Goal: Task Accomplishment & Management: Complete application form

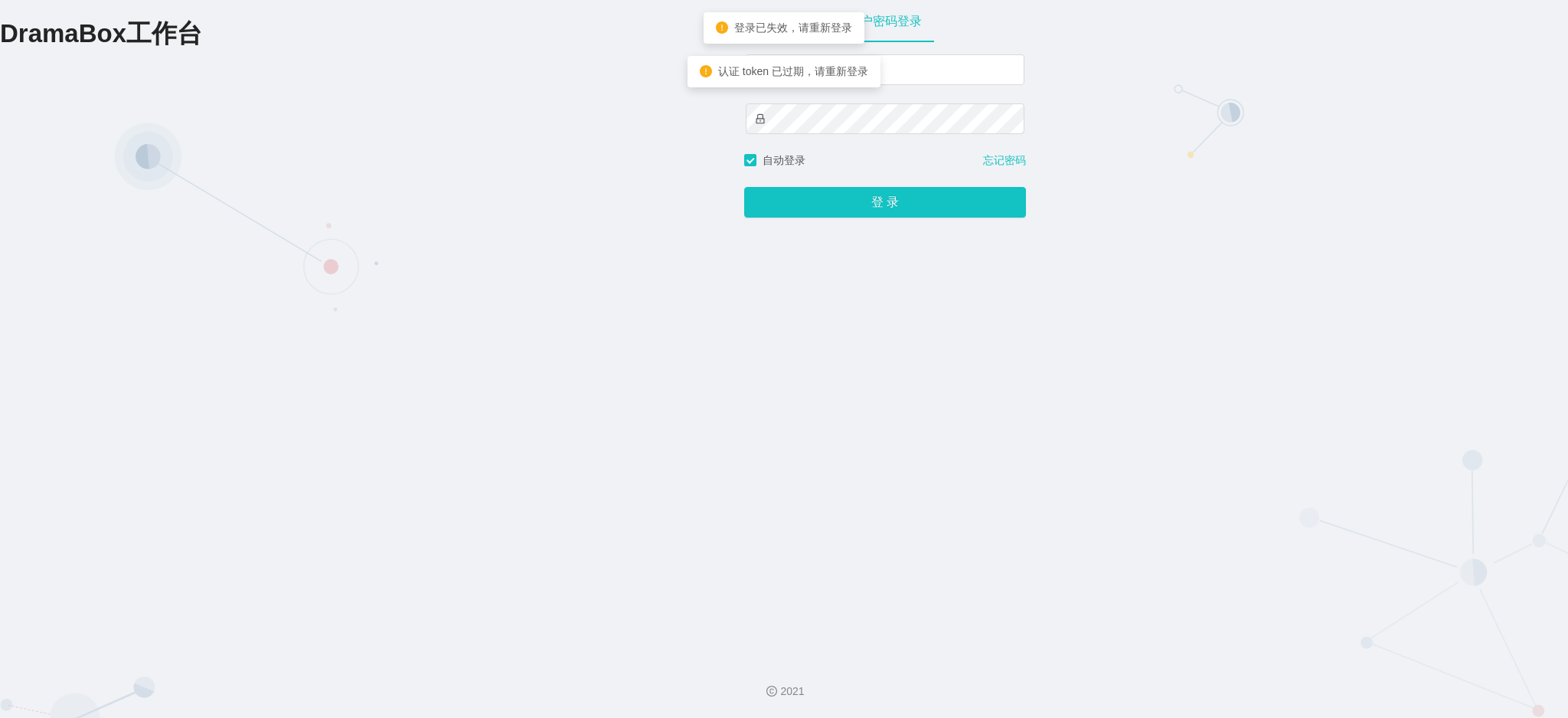
type input "admin3"
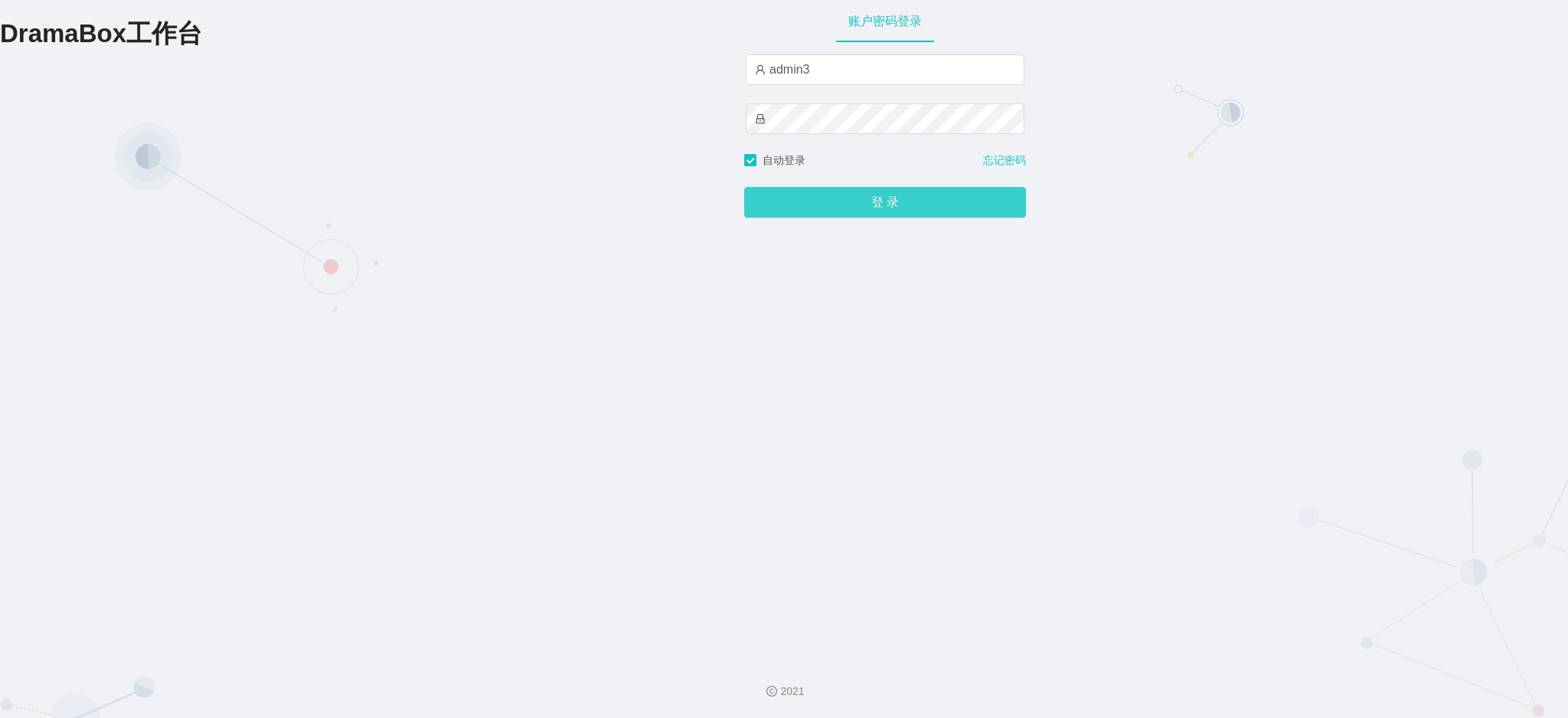
click at [878, 204] on button "登 录" at bounding box center [885, 203] width 282 height 31
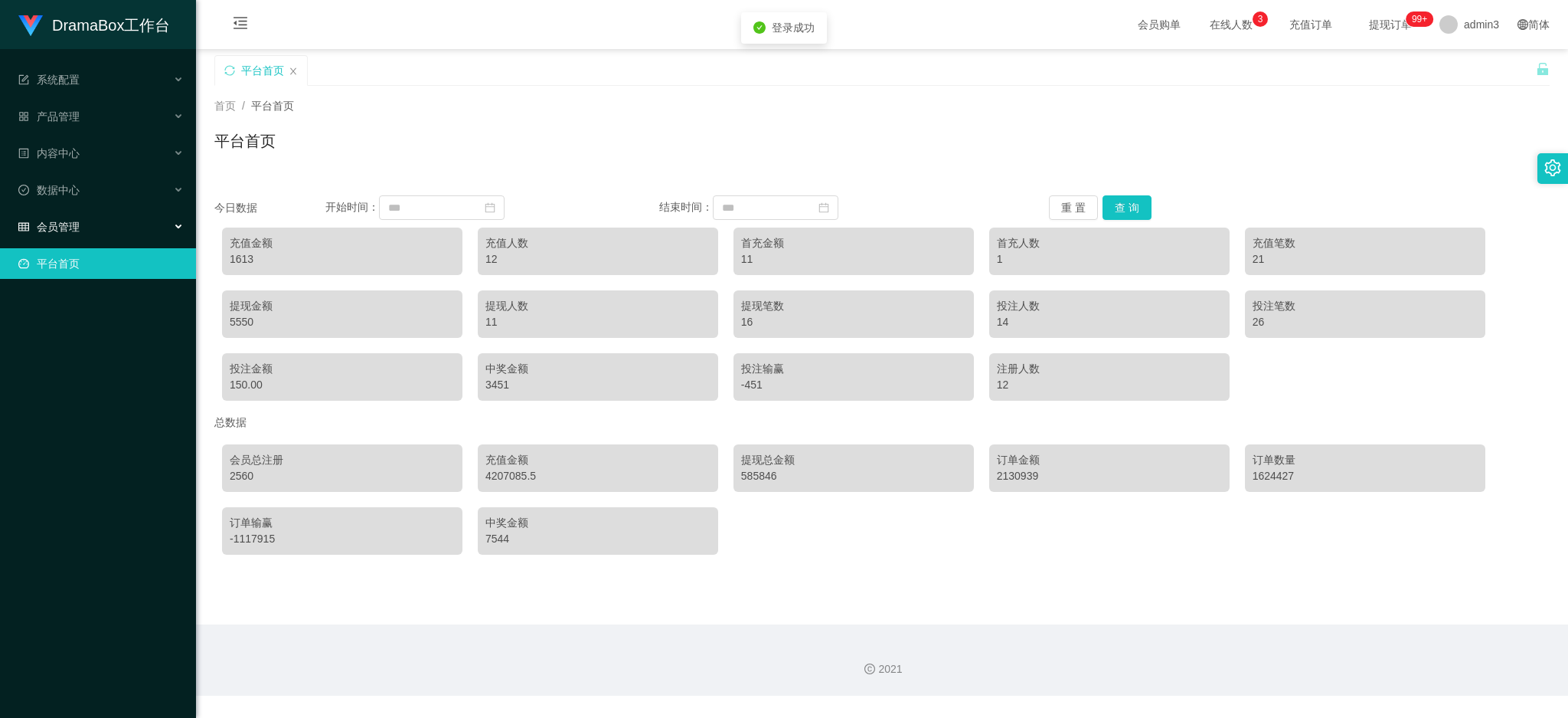
click at [63, 220] on span "会员管理" at bounding box center [49, 226] width 62 height 12
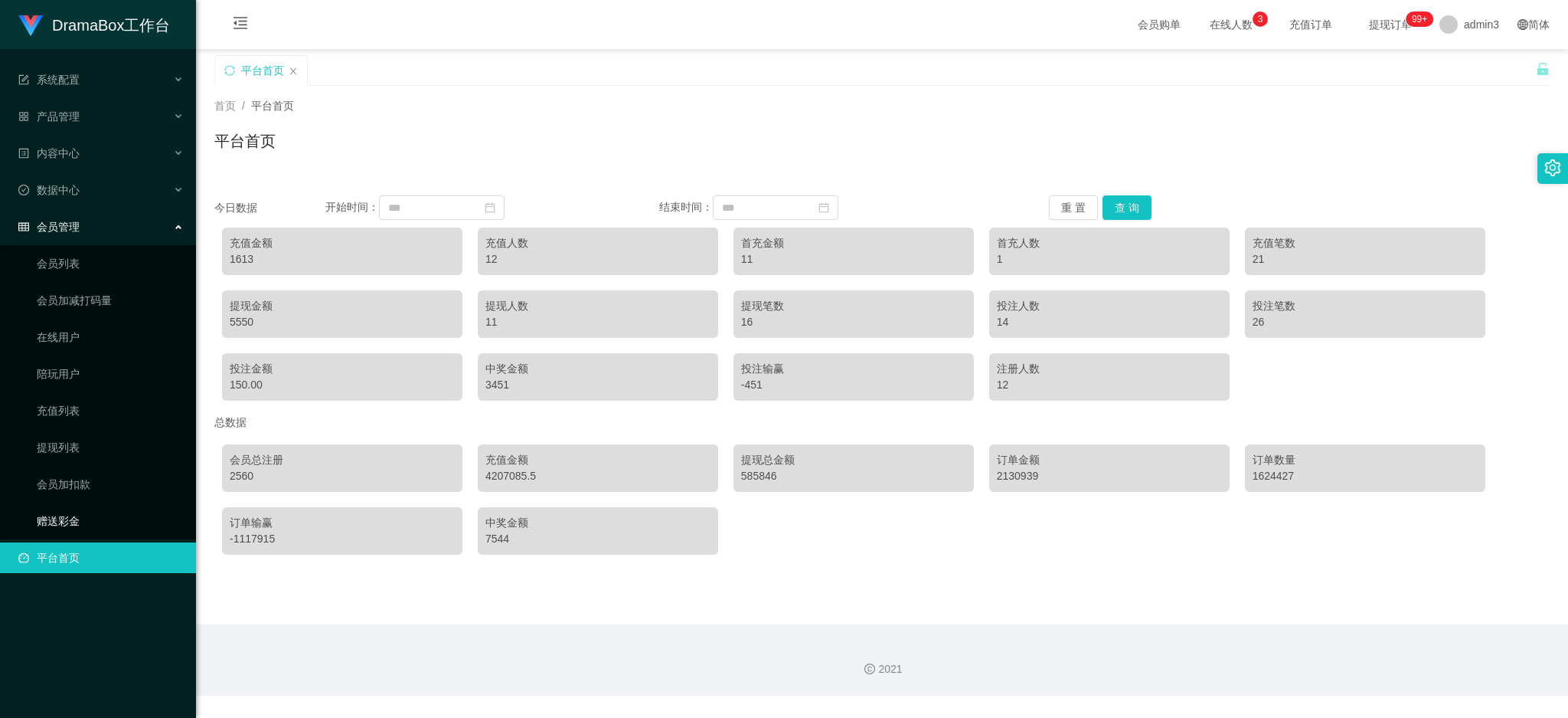
click at [49, 522] on link "赠送彩金" at bounding box center [109, 521] width 147 height 31
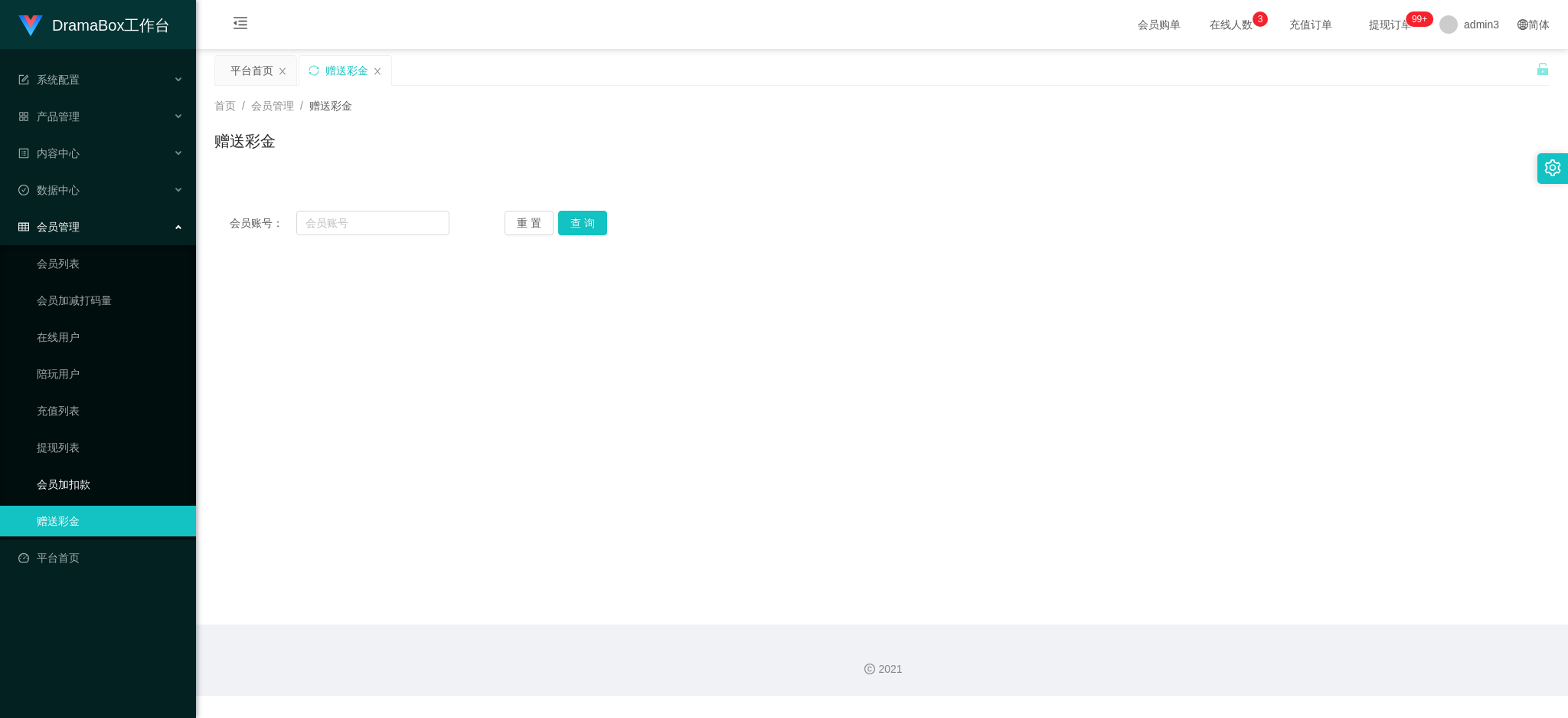
click at [62, 484] on link "会员加扣款" at bounding box center [109, 484] width 147 height 31
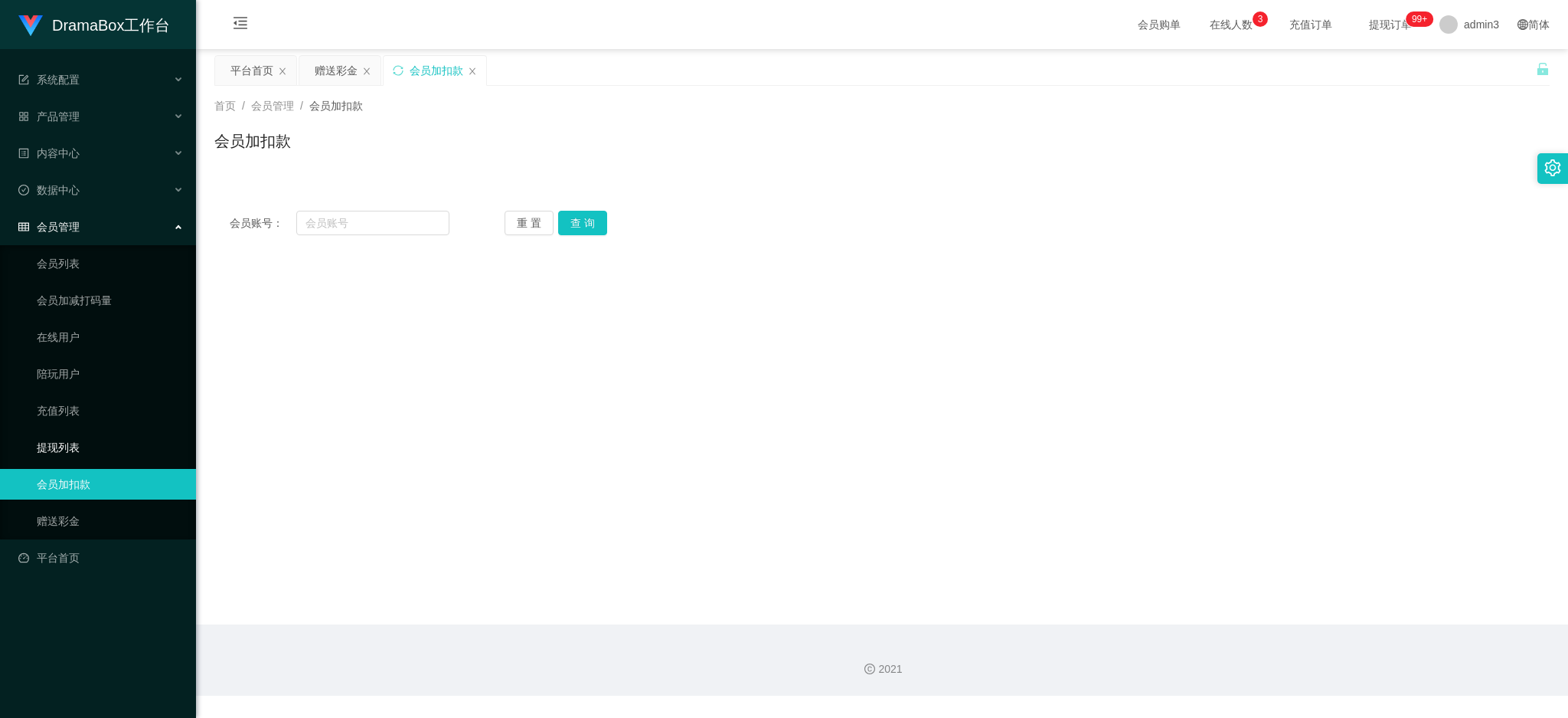
click at [58, 449] on link "提现列表" at bounding box center [109, 447] width 147 height 31
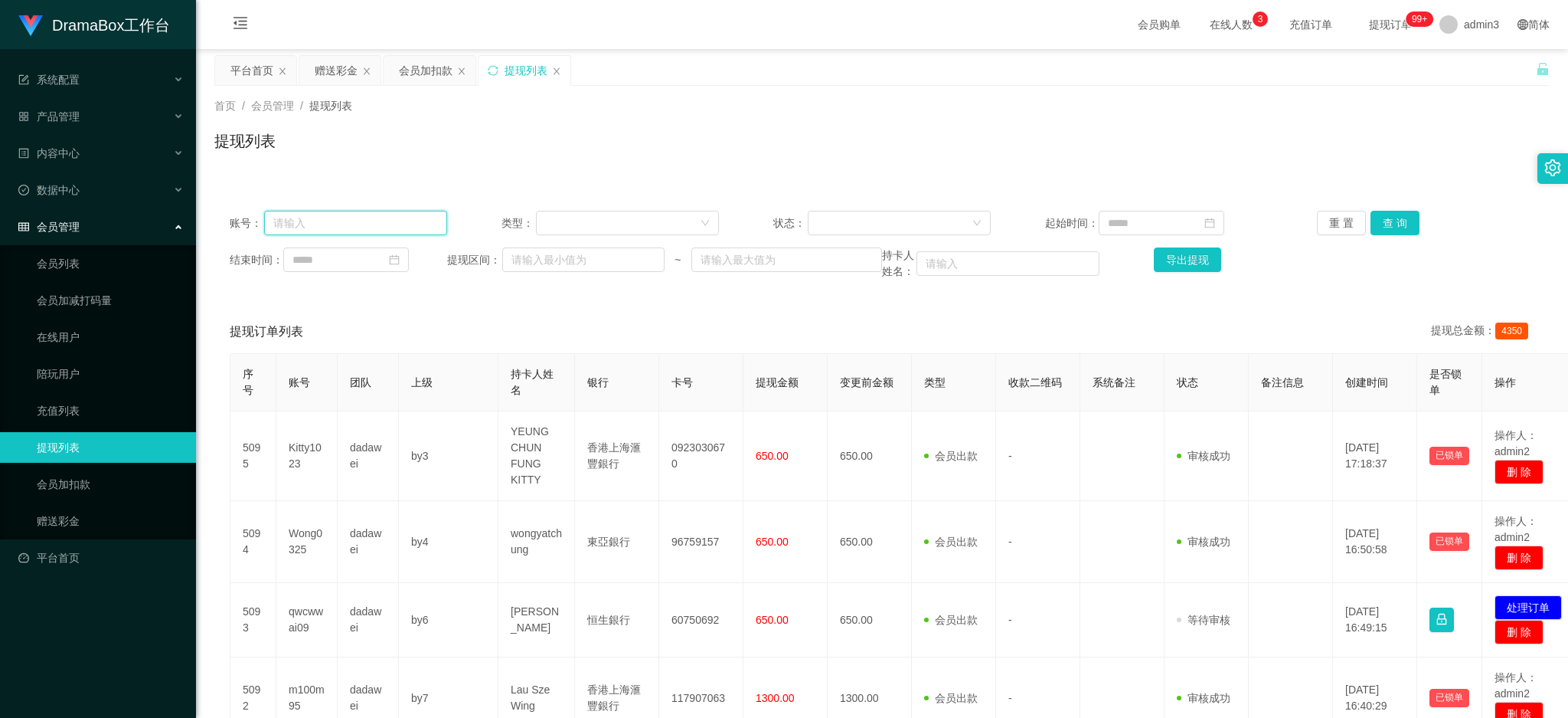
click at [350, 222] on input "text" at bounding box center [356, 223] width 183 height 24
paste input "qwcwwai09"
type input "qwcwwai09"
click at [1381, 224] on button "查 询" at bounding box center [1395, 223] width 49 height 24
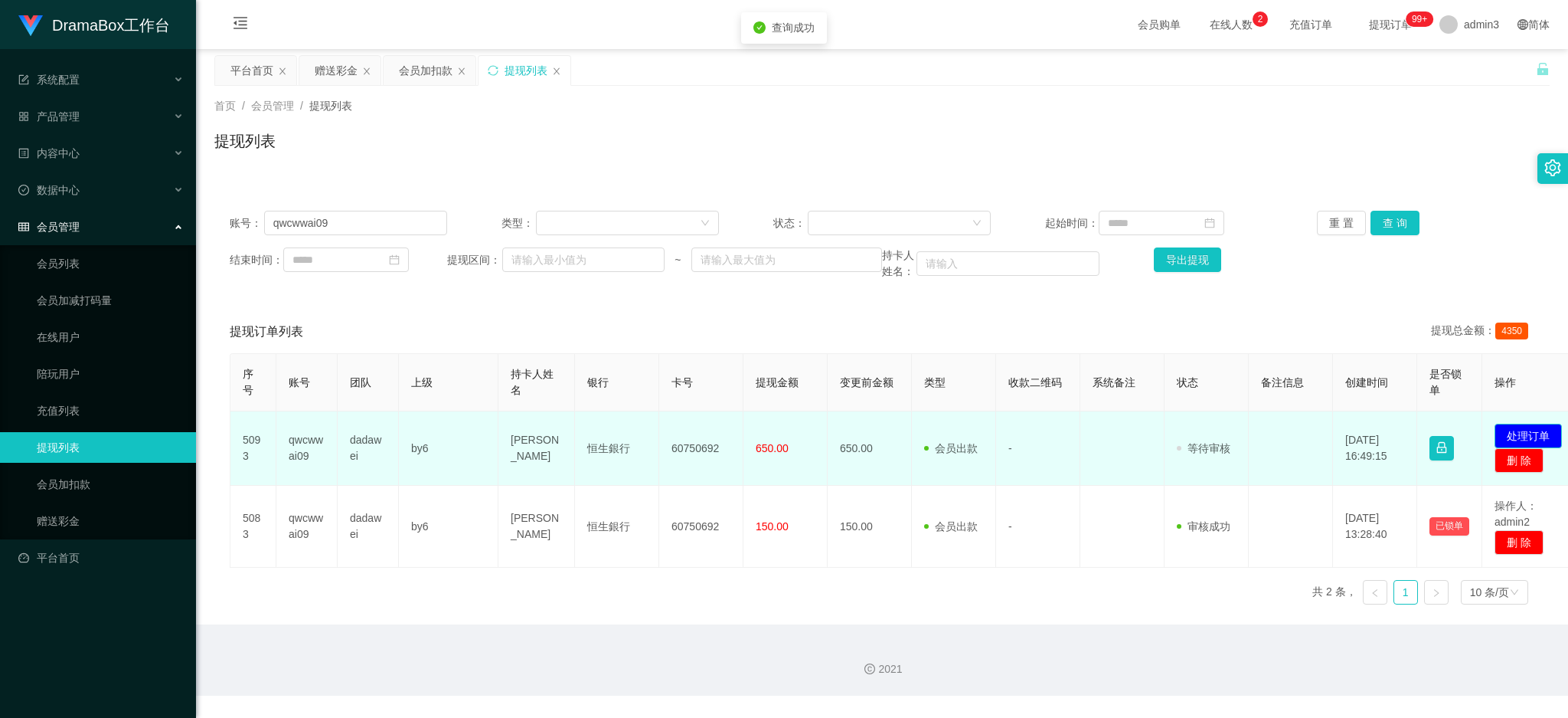
click at [1513, 433] on button "处理订单" at bounding box center [1528, 436] width 67 height 24
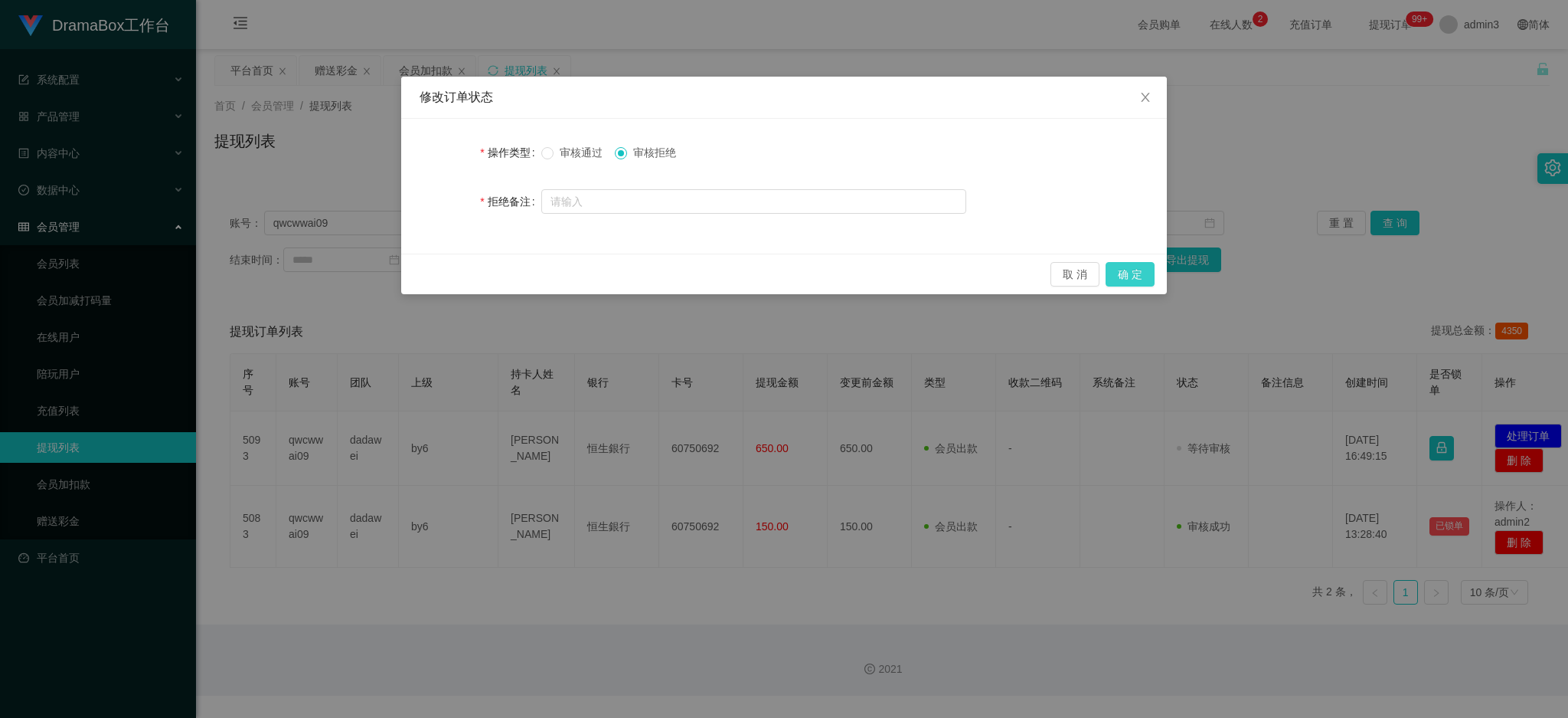
click at [1135, 281] on button "确 定" at bounding box center [1130, 274] width 49 height 24
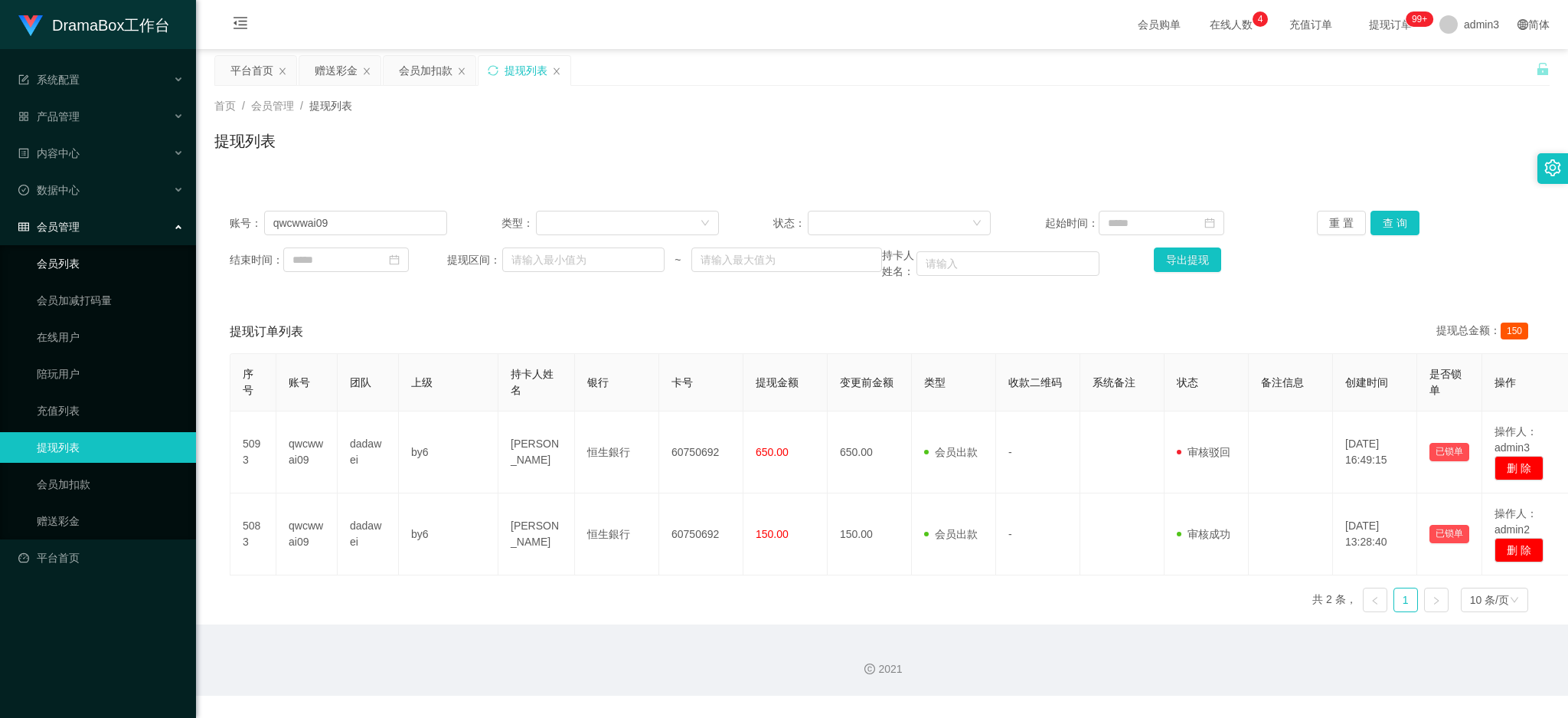
click at [62, 267] on link "会员列表" at bounding box center [109, 263] width 147 height 31
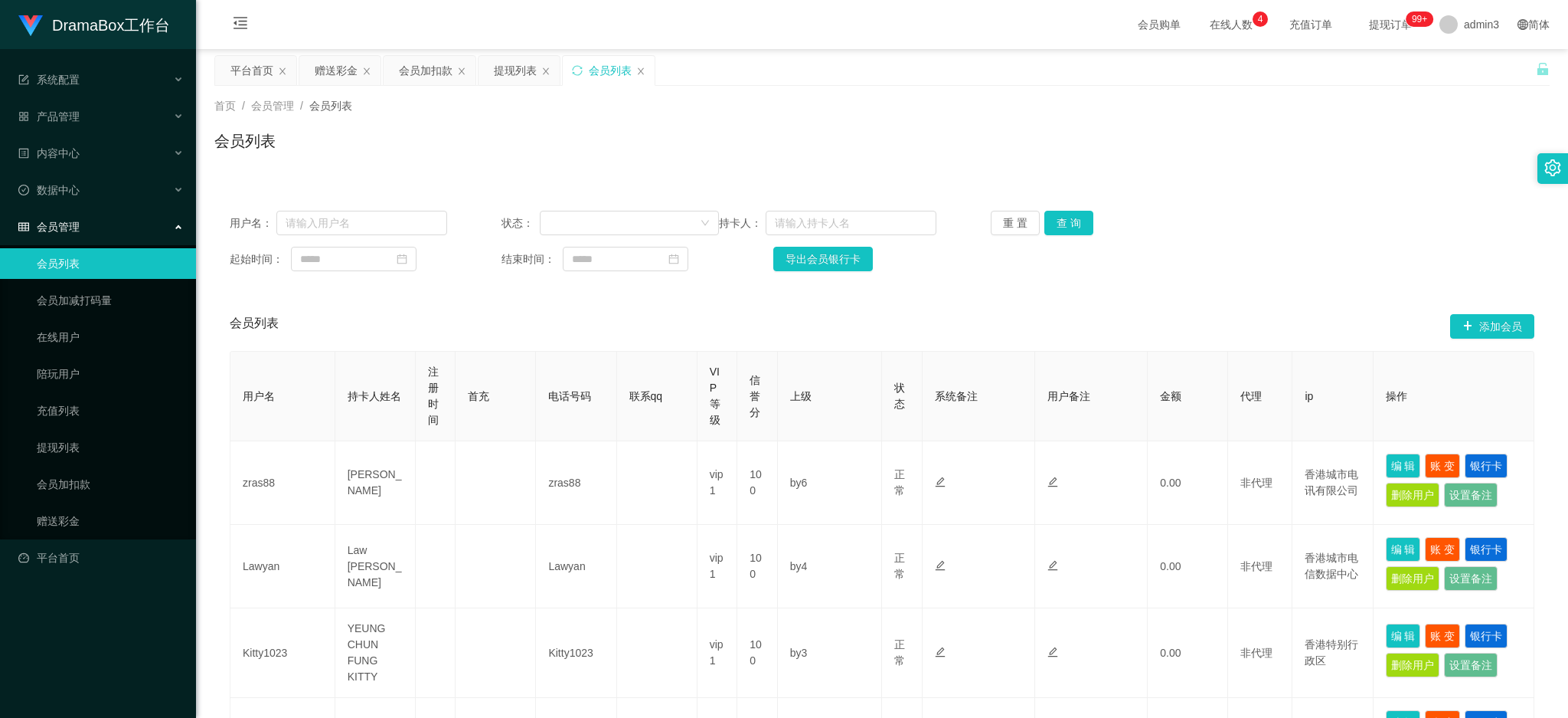
click at [319, 245] on div "用户名： 状态： 持卡人： 重 置 查 询 起始时间： 结束时间： 导出会员银行卡" at bounding box center [882, 241] width 1335 height 91
click at [319, 227] on input "text" at bounding box center [361, 223] width 171 height 24
paste input "qwcwwai09"
type input "qwcwwai09"
click at [1061, 225] on button "查 询" at bounding box center [1068, 223] width 49 height 24
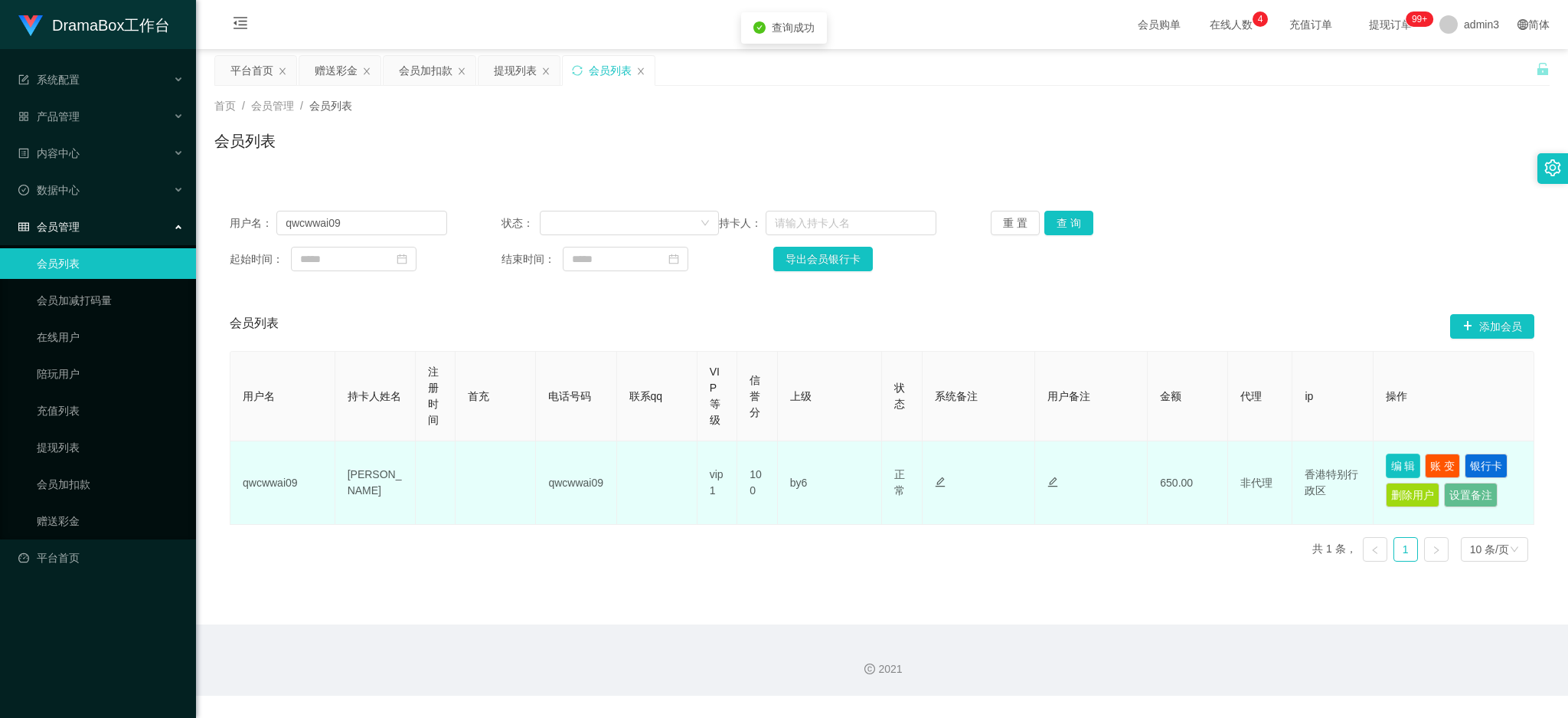
click at [1391, 466] on button "编 辑" at bounding box center [1403, 465] width 35 height 24
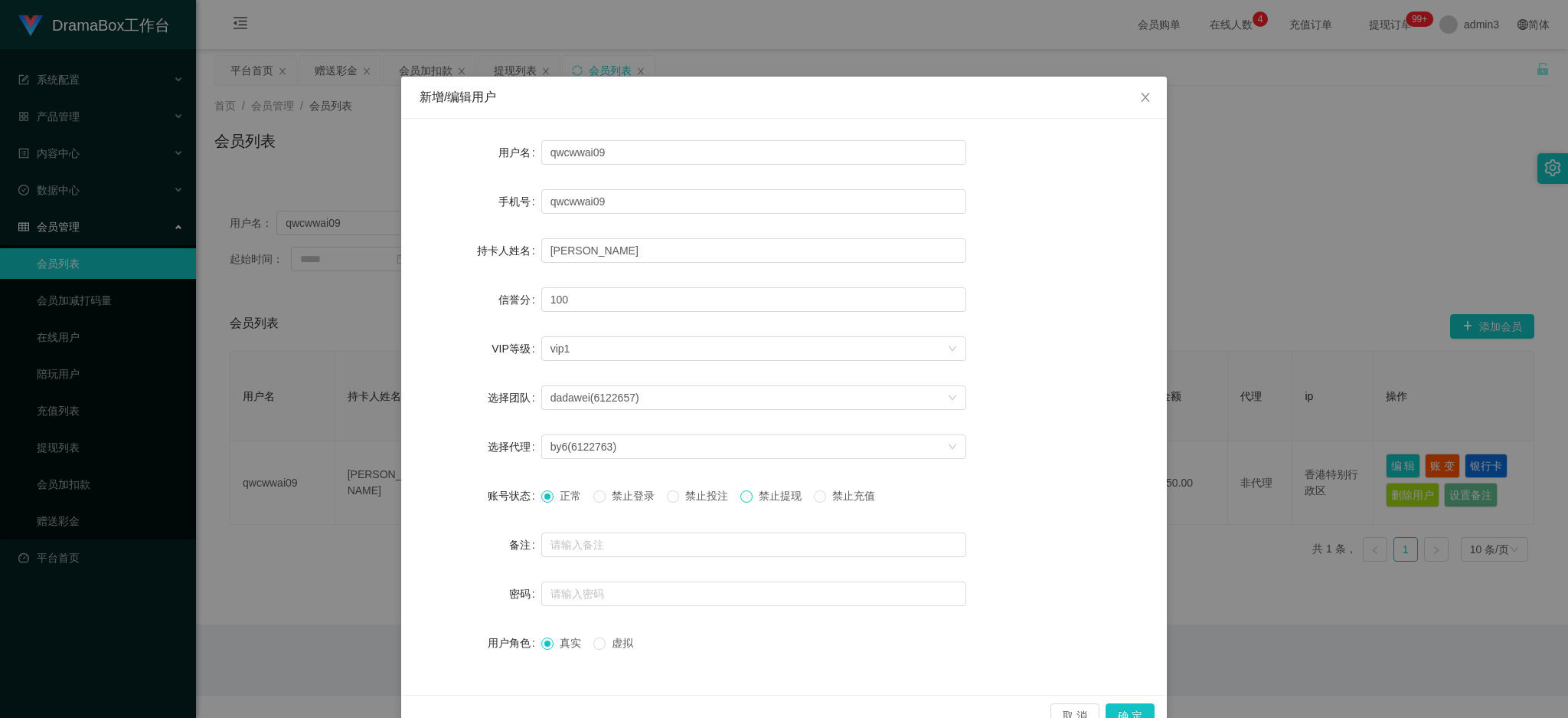
click at [744, 502] on span at bounding box center [746, 496] width 12 height 12
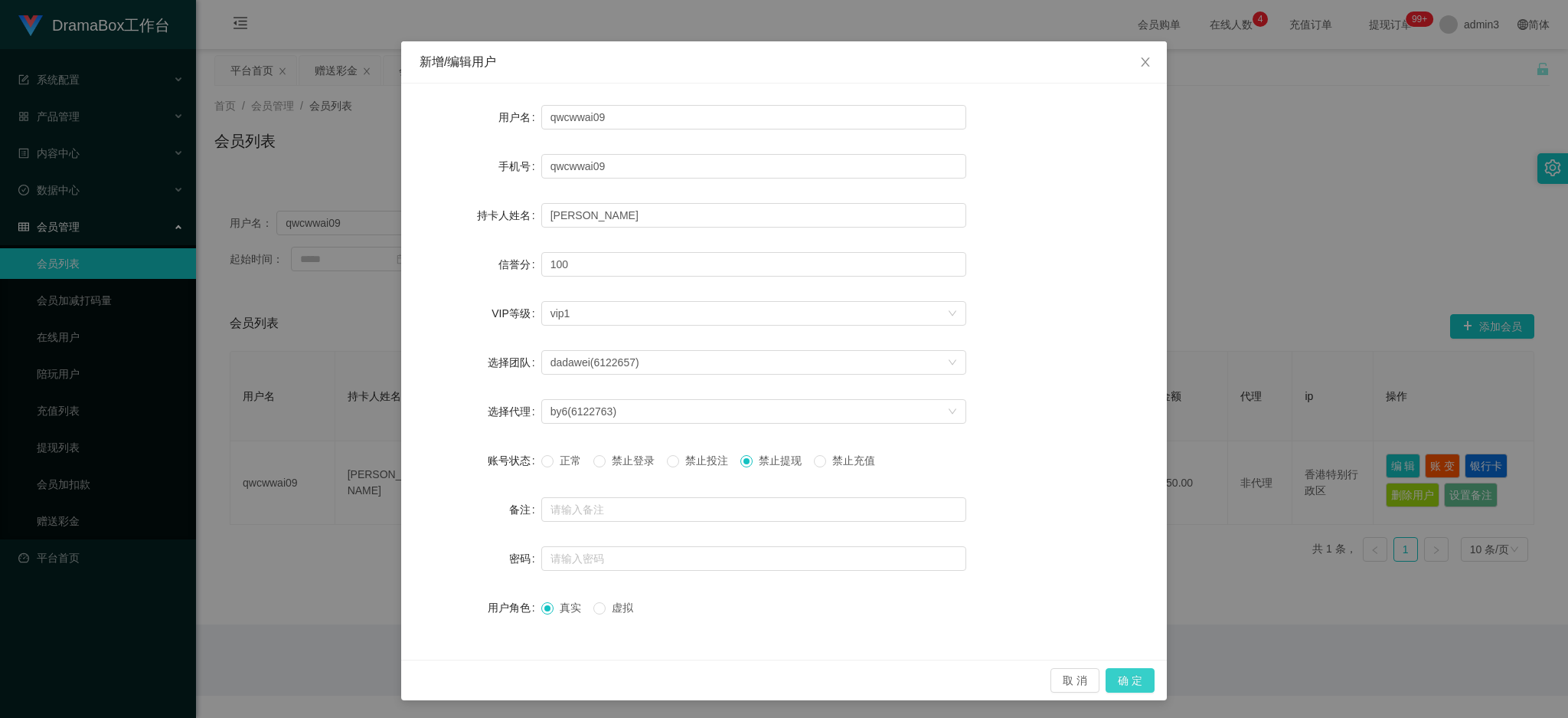
click at [1137, 679] on button "确 定" at bounding box center [1130, 680] width 49 height 24
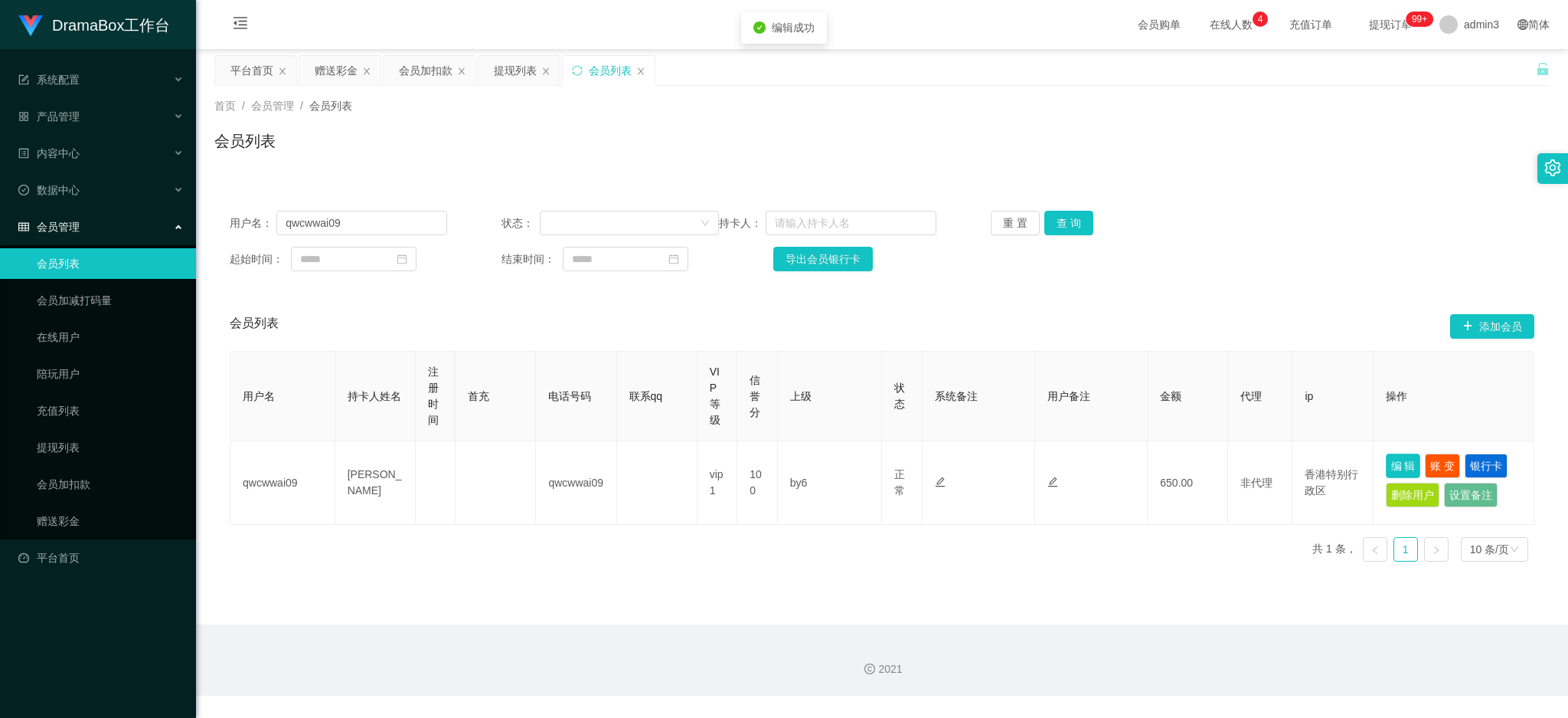
scroll to position [0, 0]
click at [74, 194] on span "数据中心" at bounding box center [49, 190] width 62 height 12
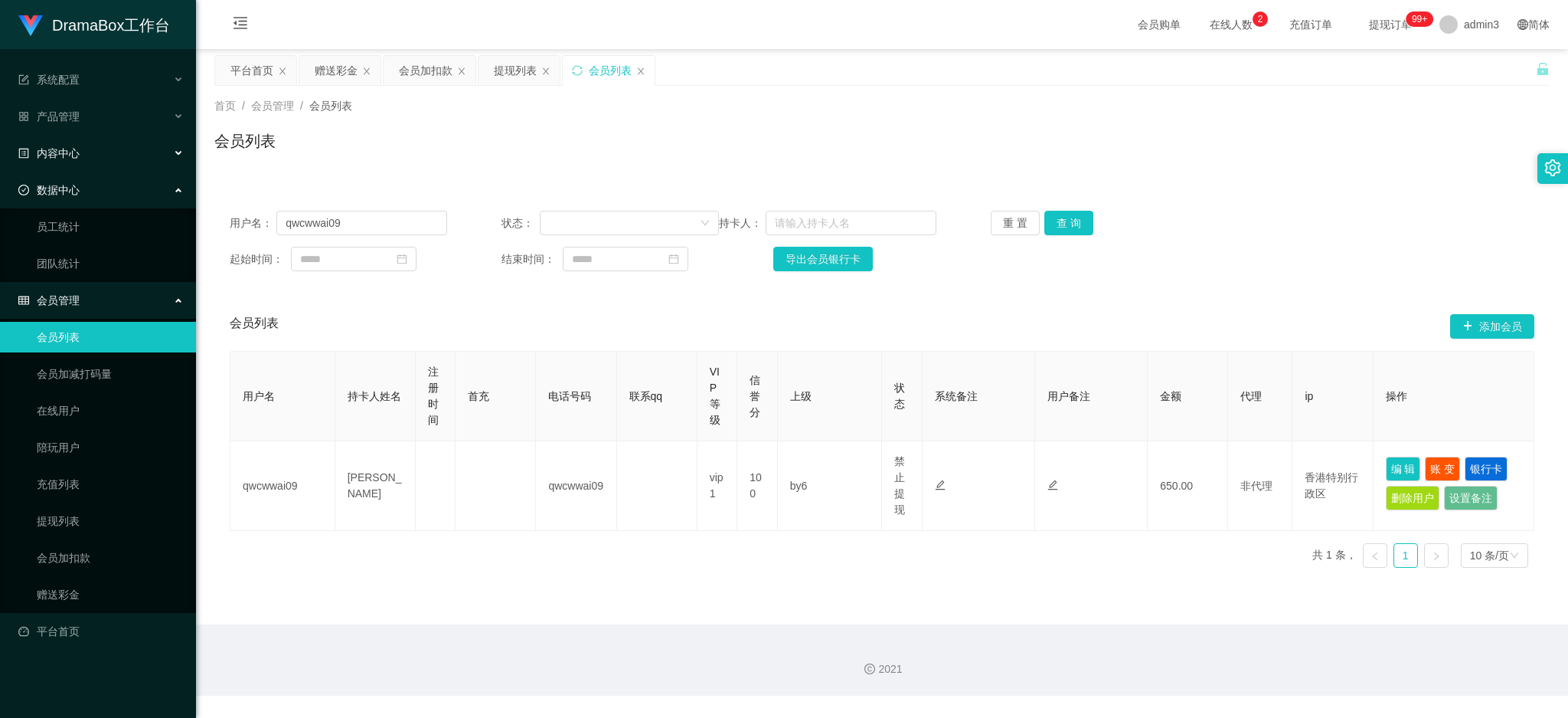
click at [78, 166] on div "内容中心" at bounding box center [98, 153] width 196 height 31
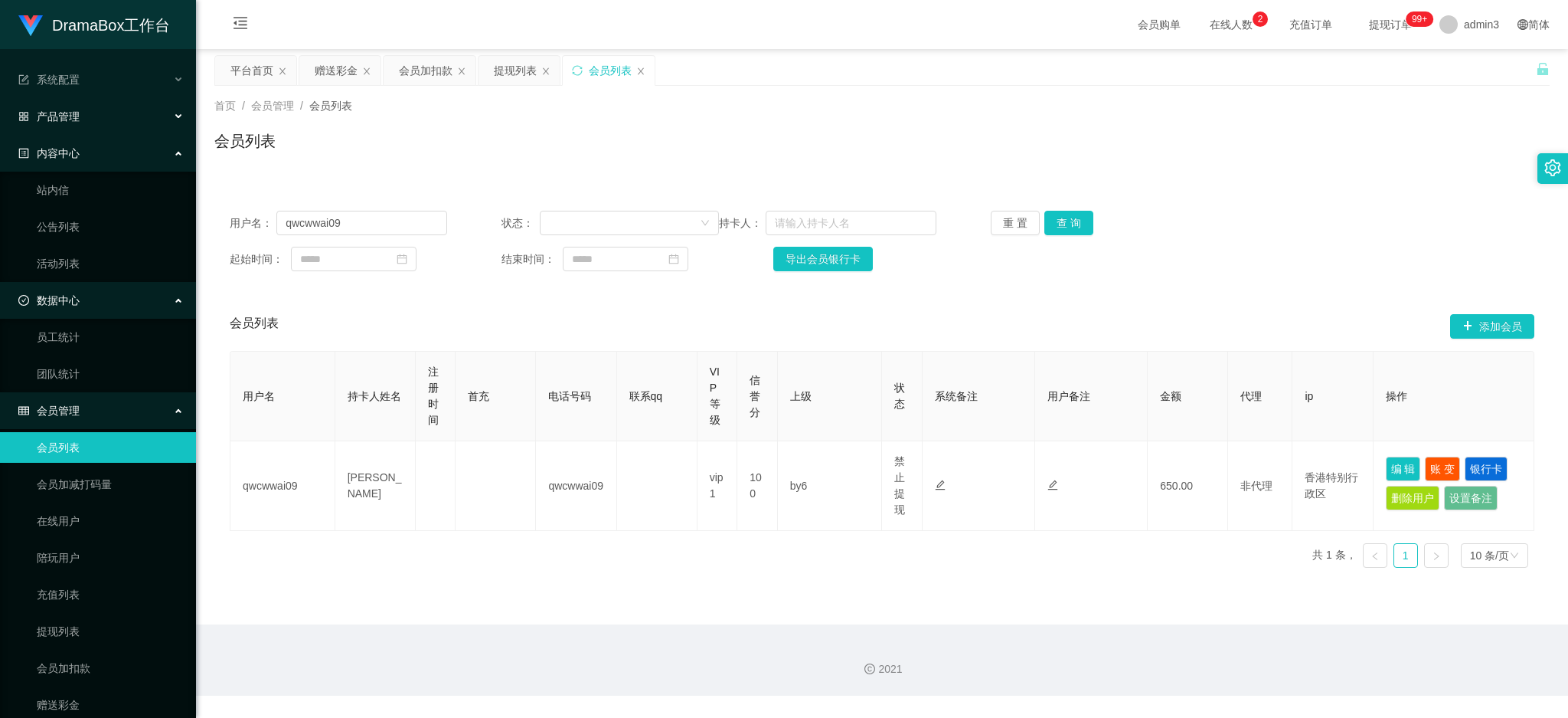
click at [77, 131] on div "产品管理" at bounding box center [98, 117] width 196 height 31
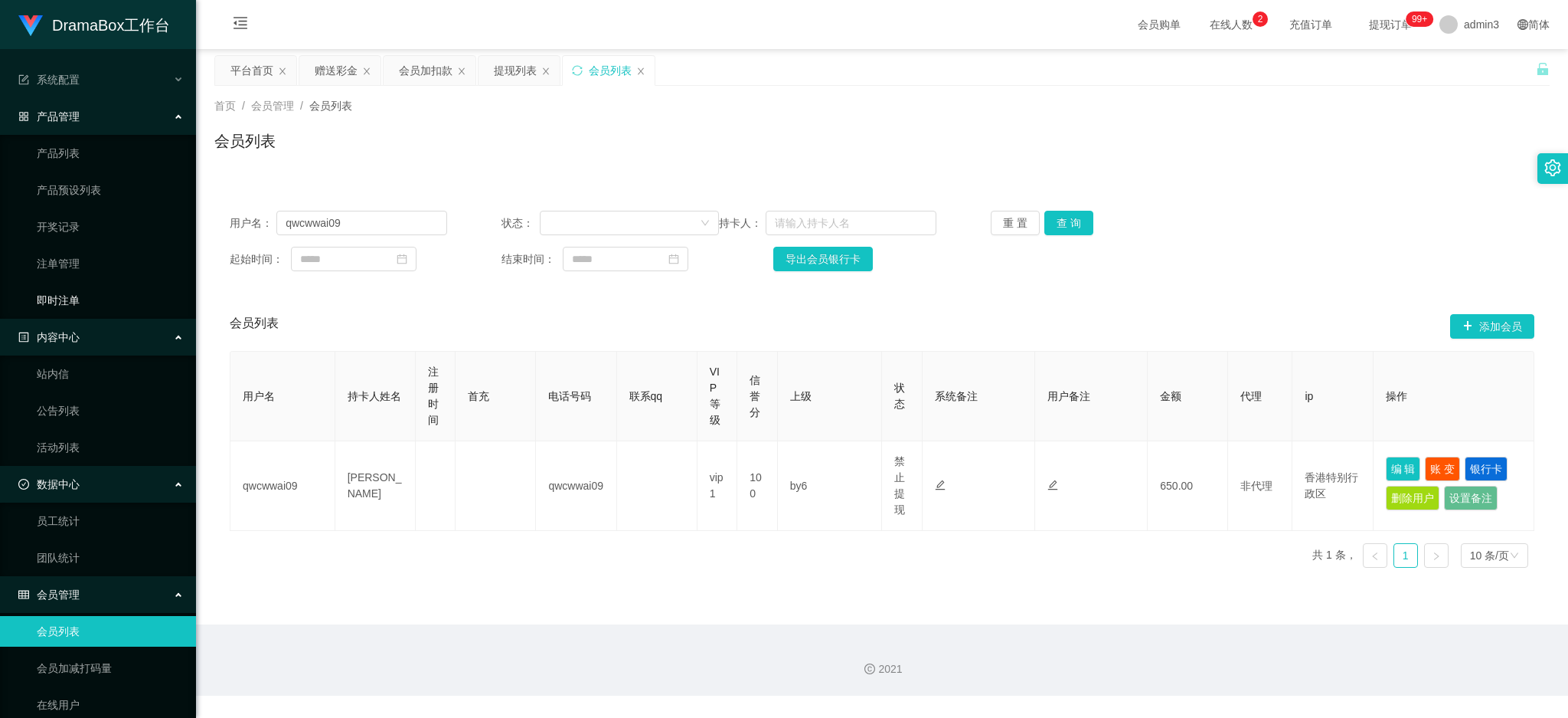
click at [70, 304] on link "即时注单" at bounding box center [109, 301] width 147 height 31
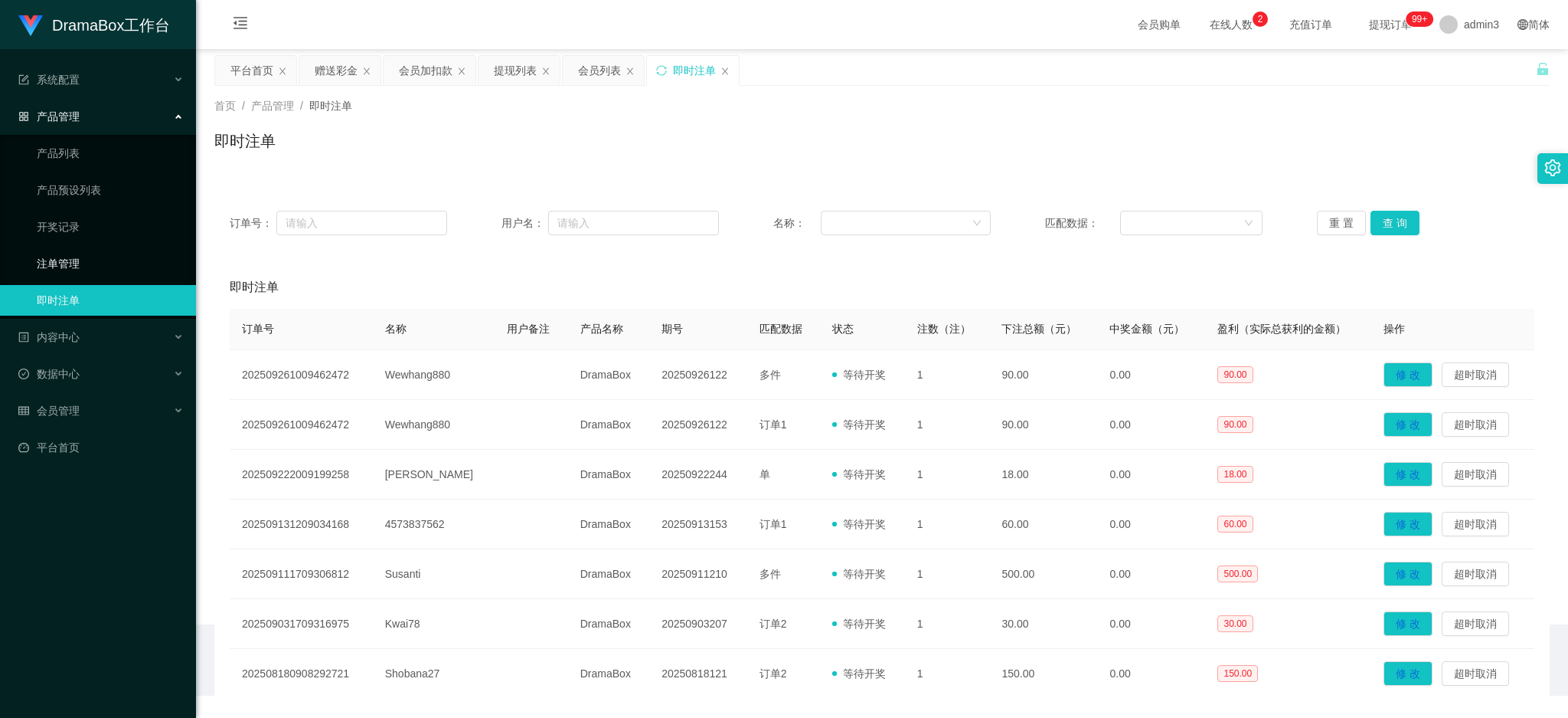
click at [75, 268] on link "注单管理" at bounding box center [109, 263] width 147 height 31
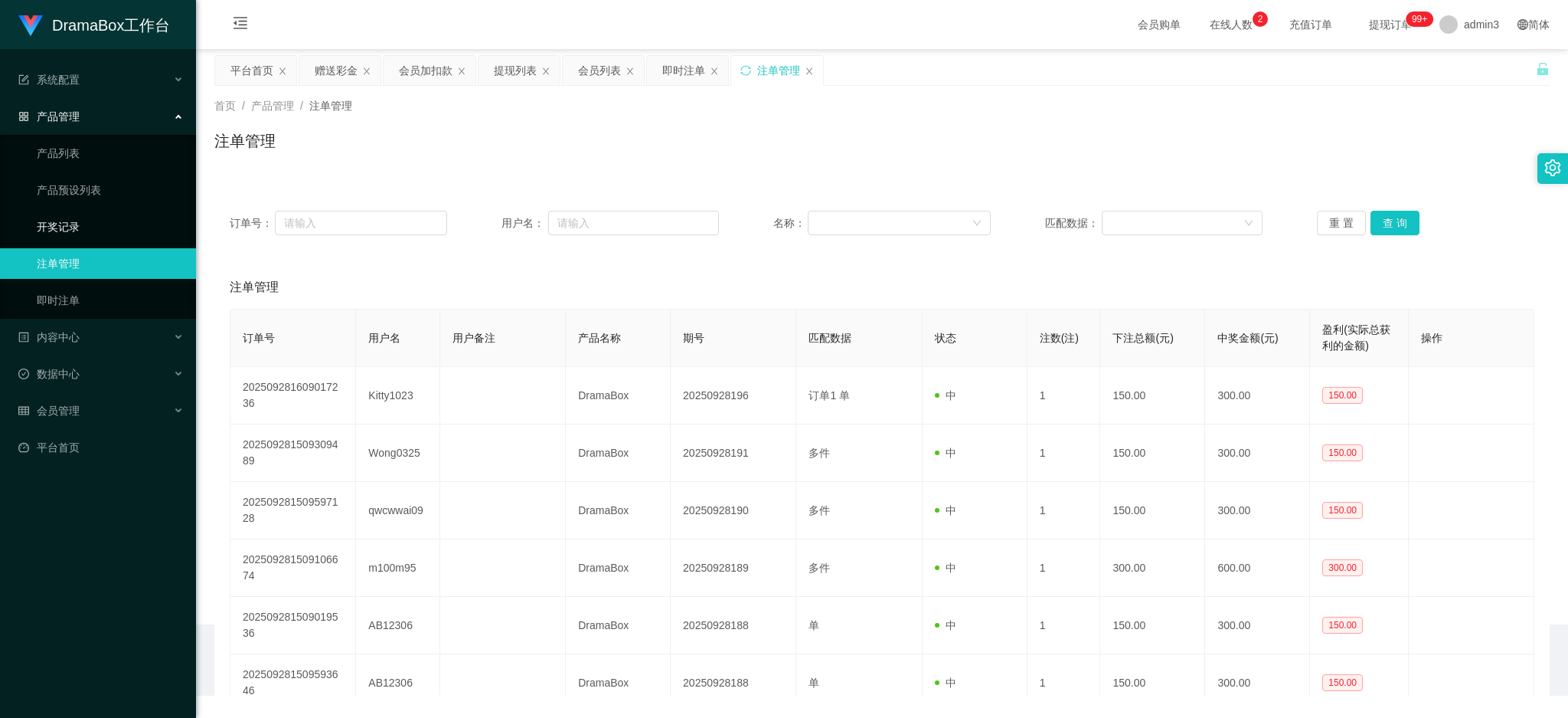
click at [67, 230] on link "开奖记录" at bounding box center [109, 227] width 147 height 31
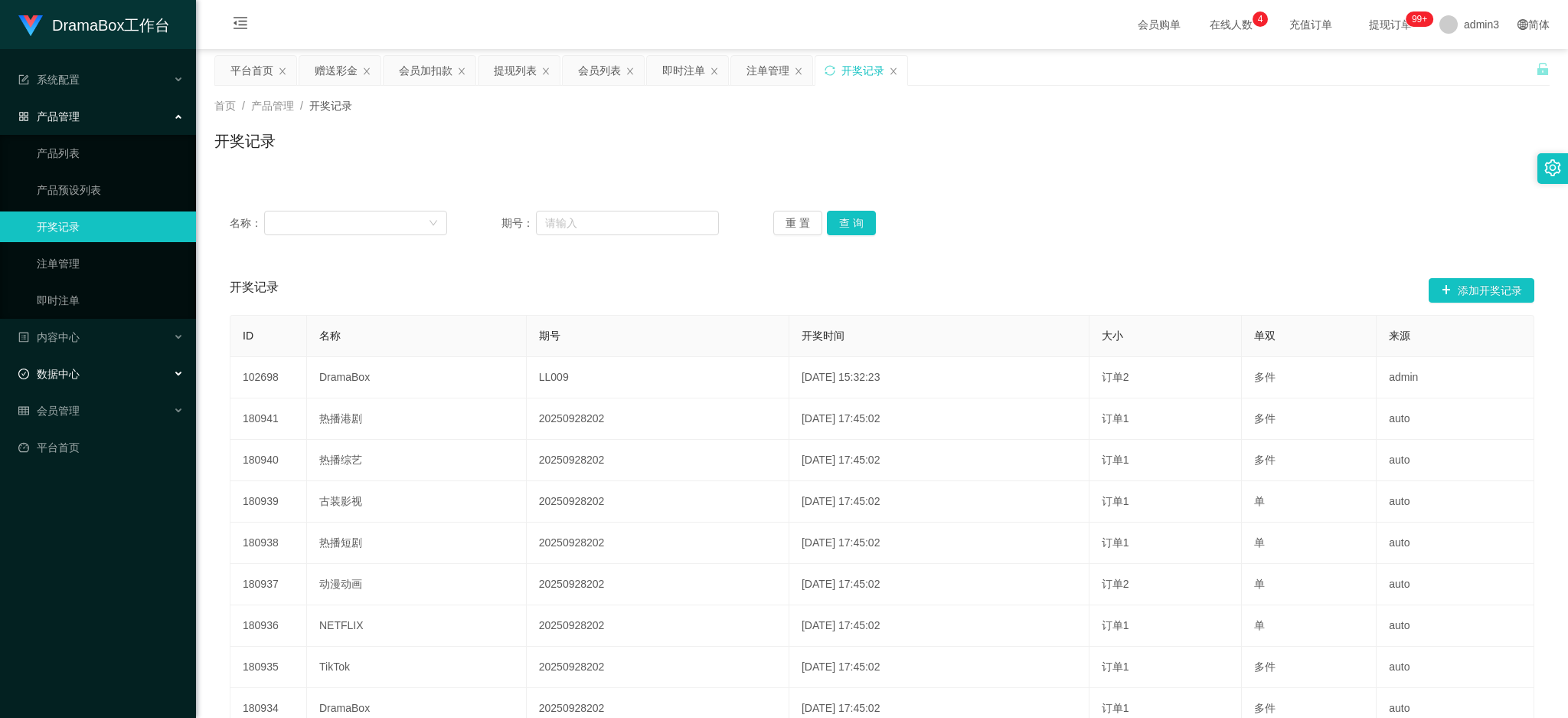
click at [56, 362] on div "数据中心" at bounding box center [98, 374] width 196 height 31
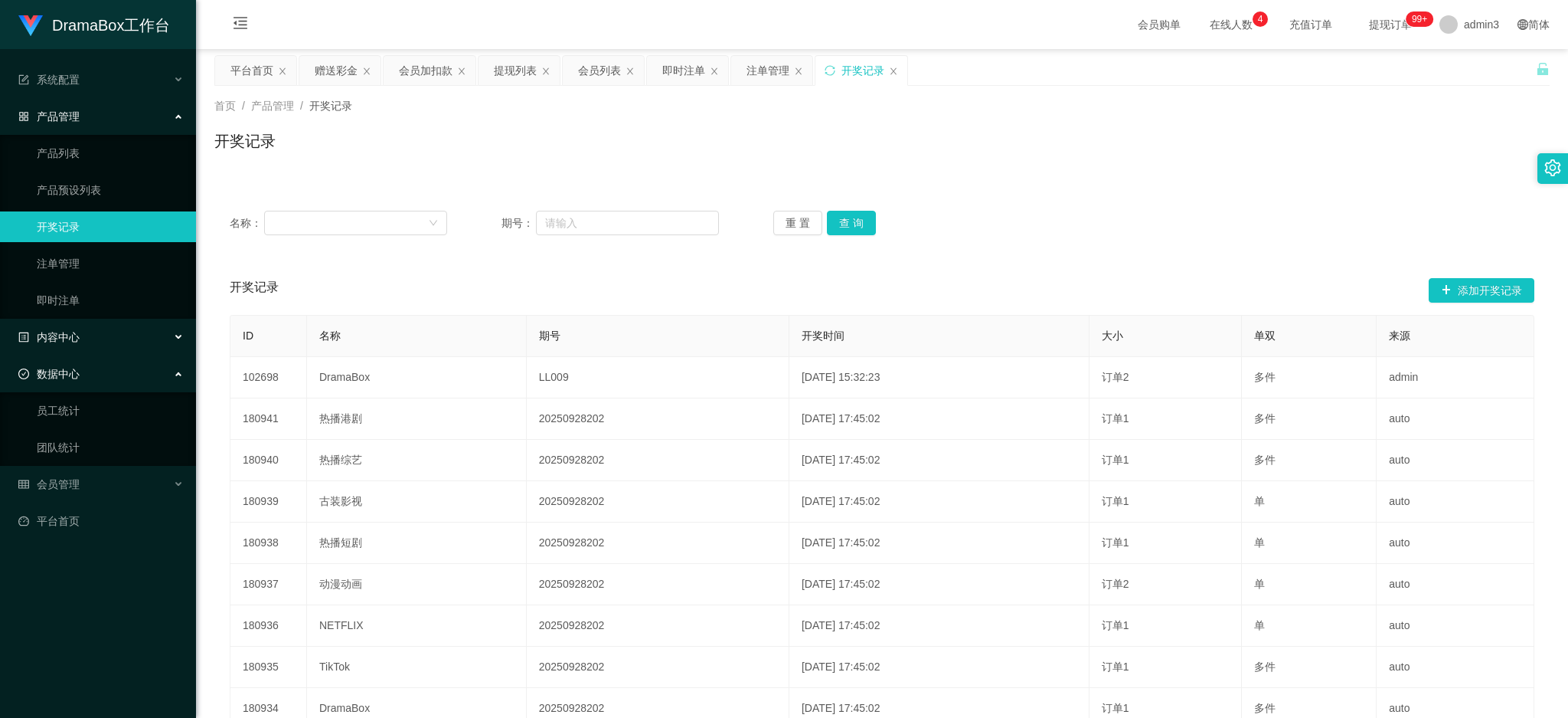
click at [57, 328] on div "内容中心" at bounding box center [98, 337] width 196 height 31
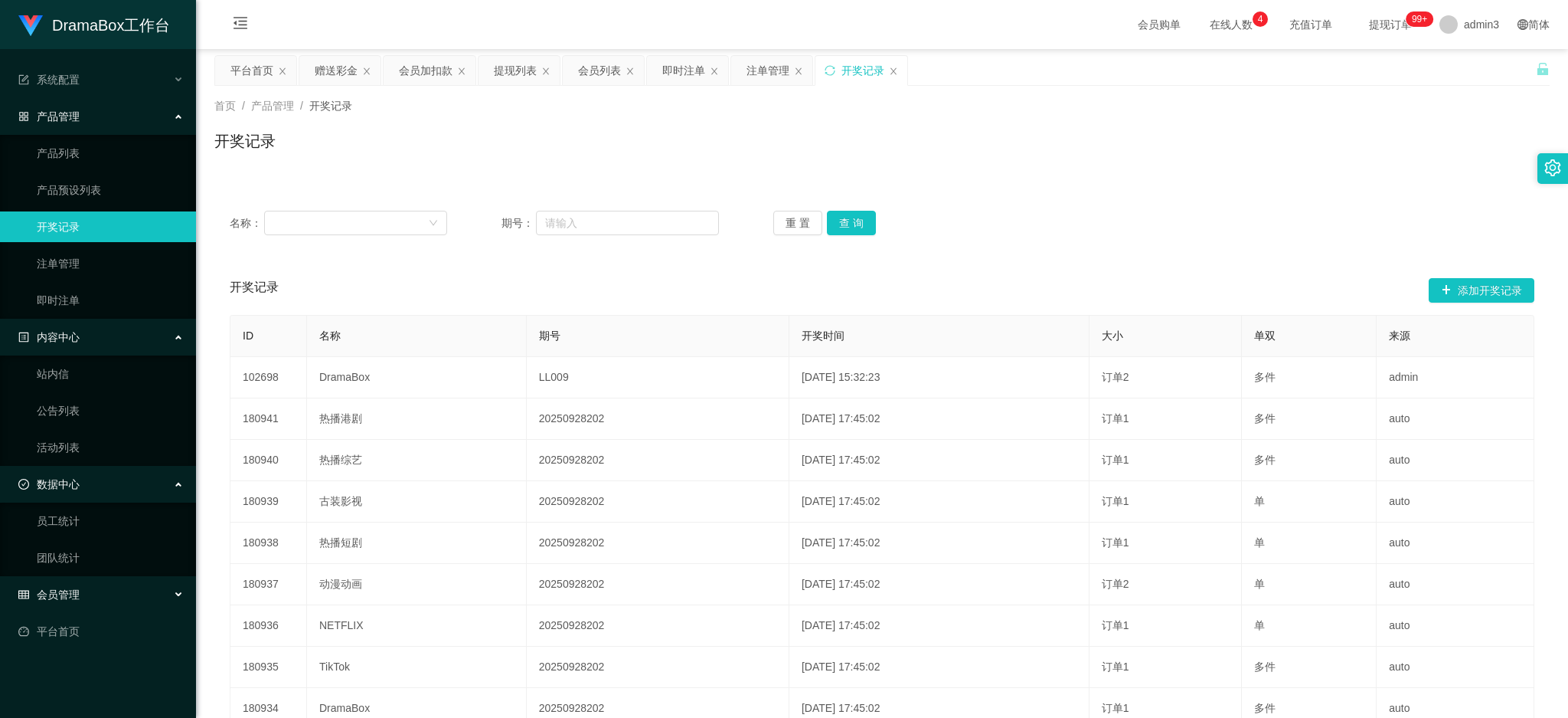
click at [55, 586] on div "会员管理" at bounding box center [98, 594] width 196 height 31
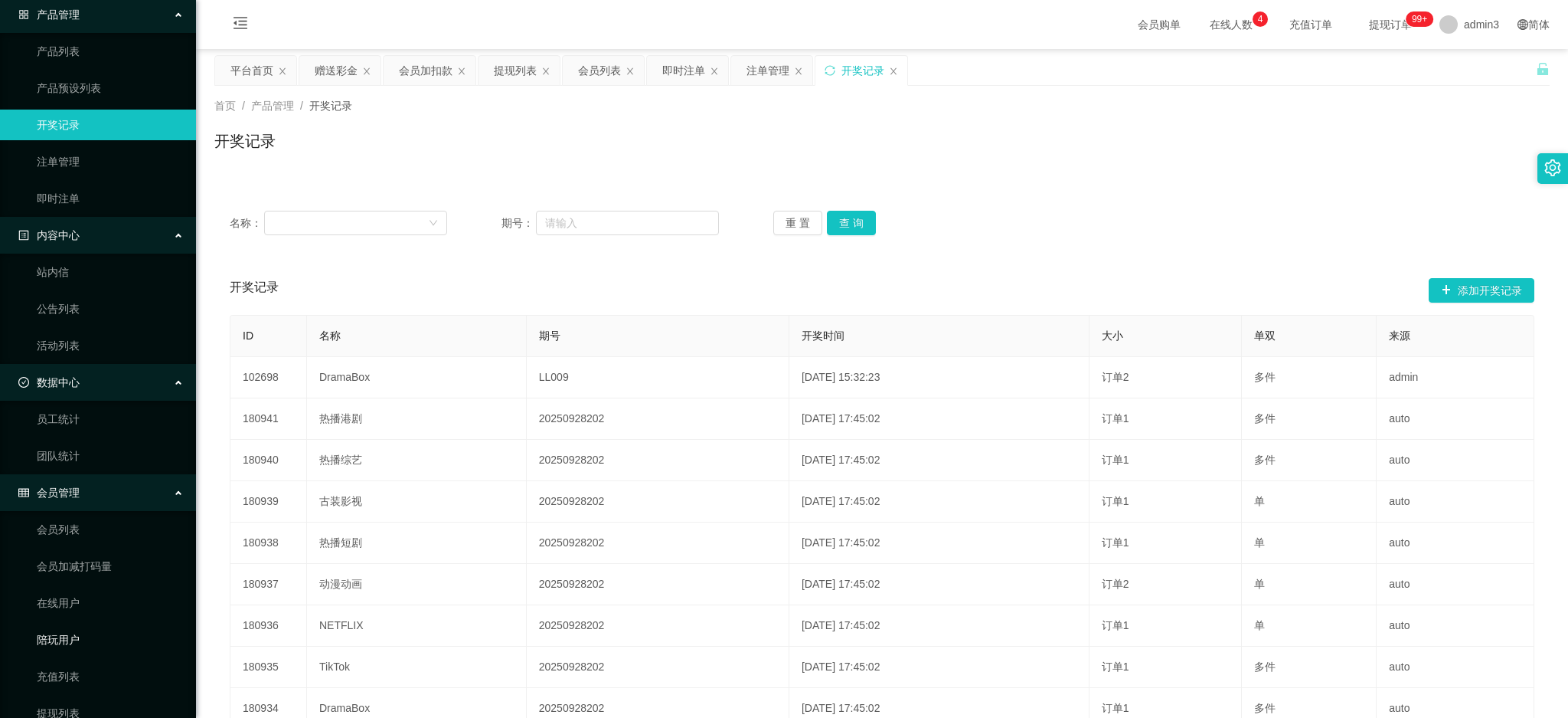
scroll to position [203, 0]
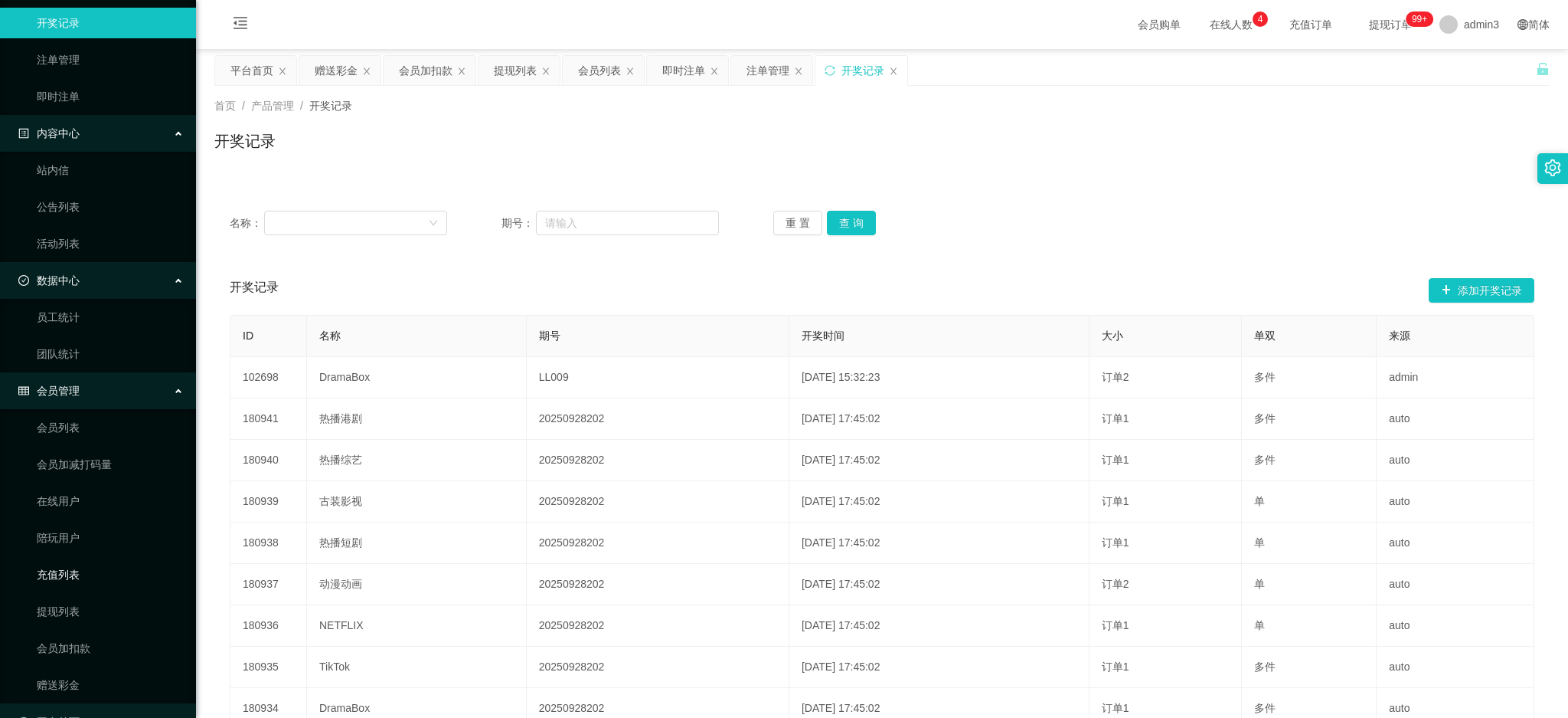
click at [70, 559] on link "充值列表" at bounding box center [109, 575] width 147 height 31
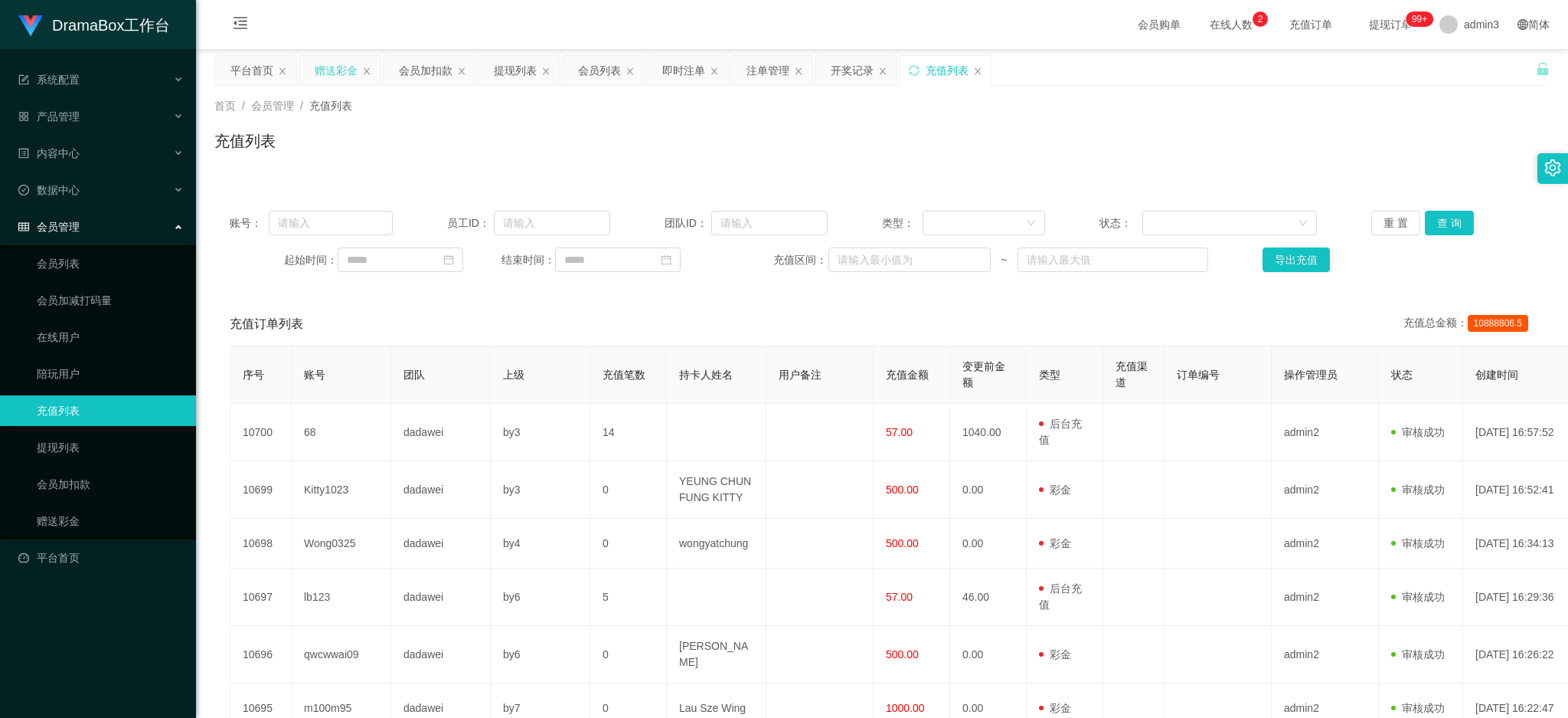
click at [333, 73] on div "赠送彩金" at bounding box center [335, 71] width 43 height 29
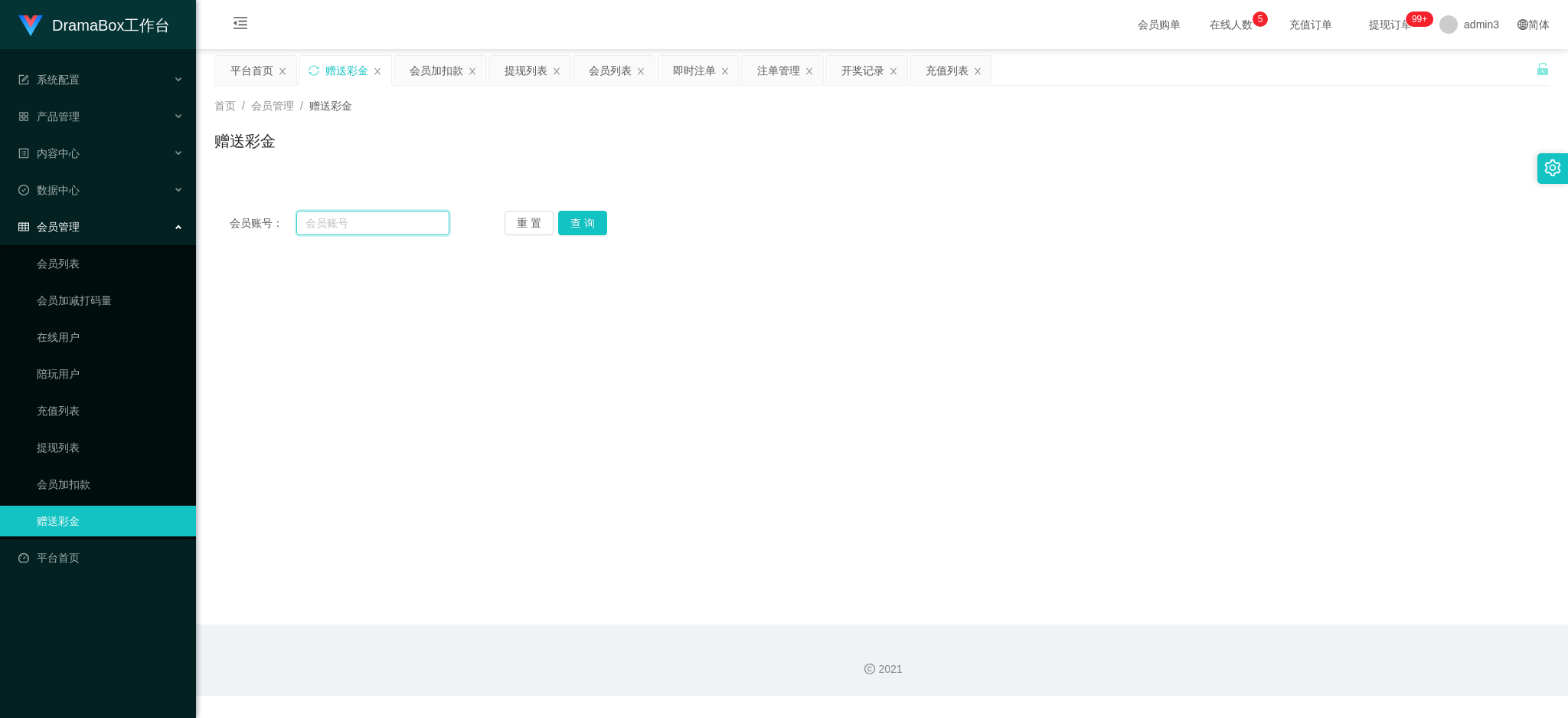
click at [364, 230] on input "text" at bounding box center [373, 223] width 153 height 24
paste input "Lawyan"
type input "Lawyan"
drag, startPoint x: 586, startPoint y: 222, endPoint x: 578, endPoint y: 236, distance: 16.1
click at [586, 222] on button "查 询" at bounding box center [582, 223] width 49 height 24
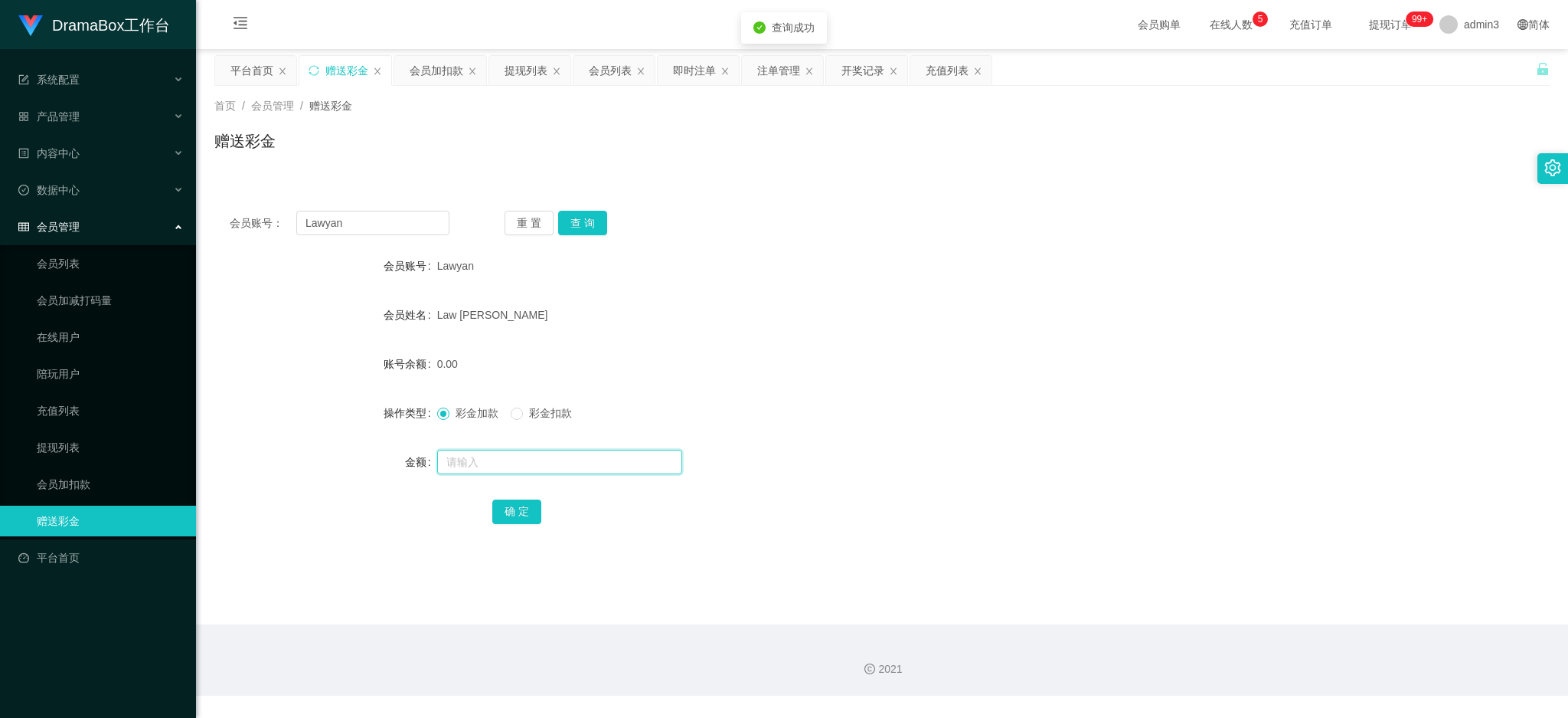
click at [484, 464] on input "text" at bounding box center [560, 462] width 245 height 24
click at [525, 467] on input "text" at bounding box center [560, 462] width 245 height 24
paste input "2000"
type input "2000"
drag, startPoint x: 509, startPoint y: 508, endPoint x: 515, endPoint y: 524, distance: 17.1
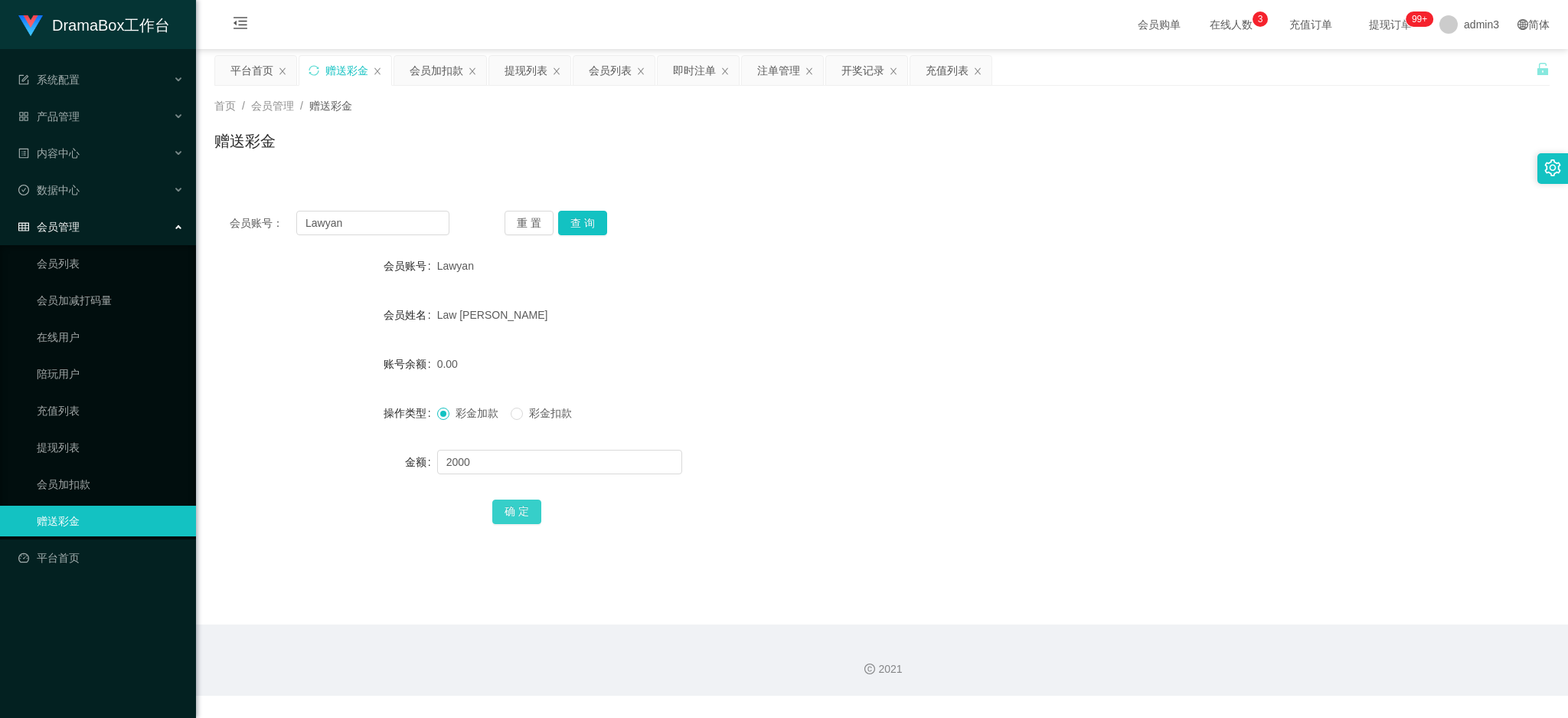
click at [509, 508] on button "确 定" at bounding box center [517, 511] width 49 height 24
